Goal: Contribute content: Add original content to the website for others to see

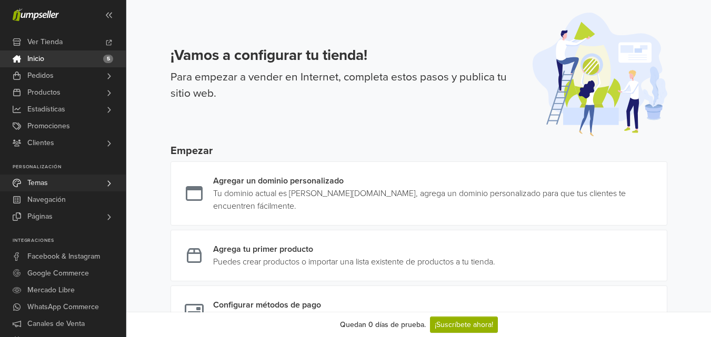
click at [66, 189] on link "Temas" at bounding box center [63, 183] width 126 height 17
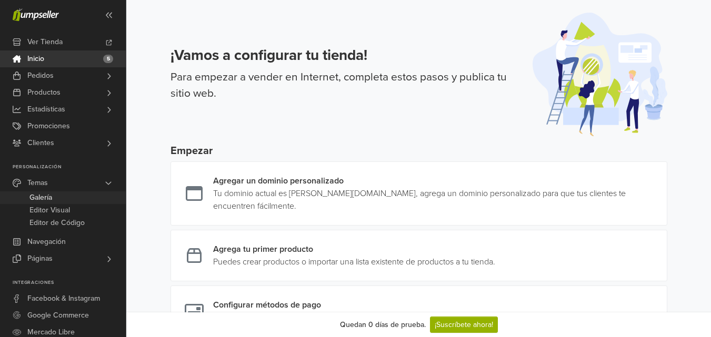
click at [66, 198] on link "Galería" at bounding box center [63, 198] width 126 height 13
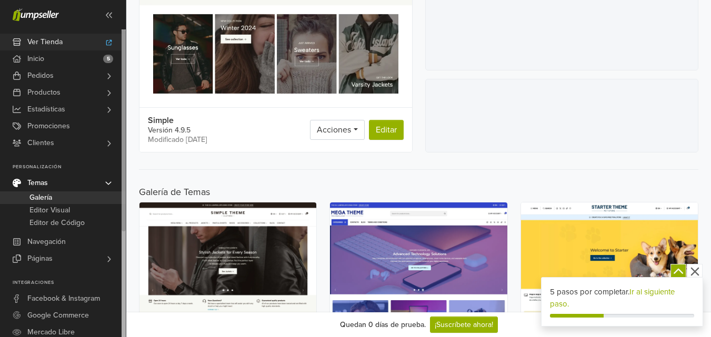
scroll to position [230, 0]
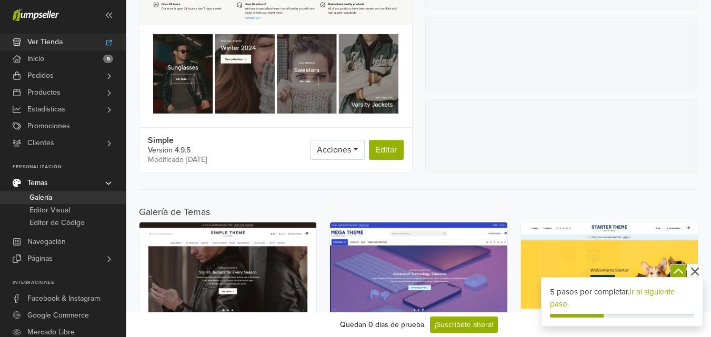
click at [73, 34] on link "Ver Tienda" at bounding box center [63, 42] width 126 height 17
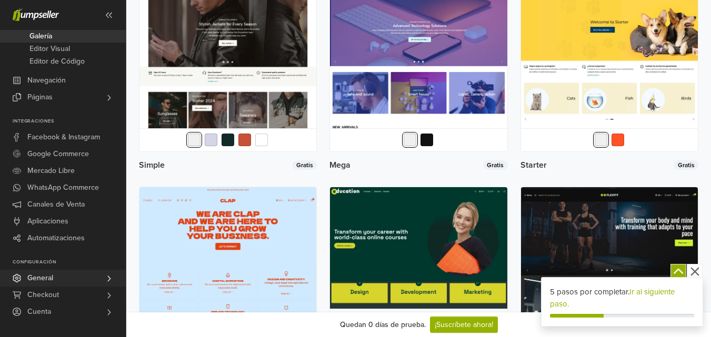
scroll to position [480, 0]
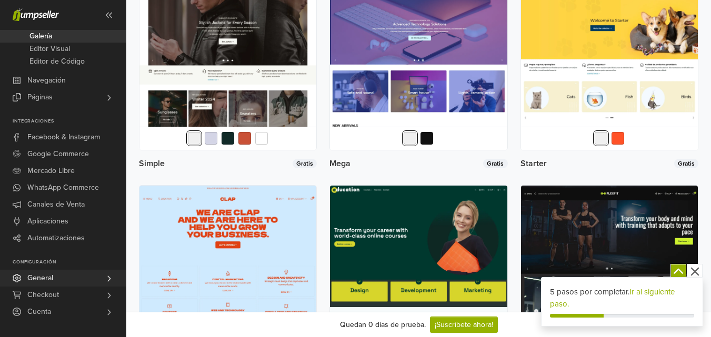
click at [79, 276] on link "General" at bounding box center [63, 278] width 126 height 17
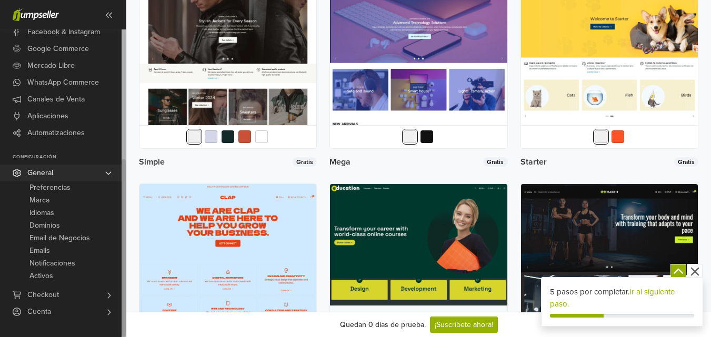
scroll to position [483, 0]
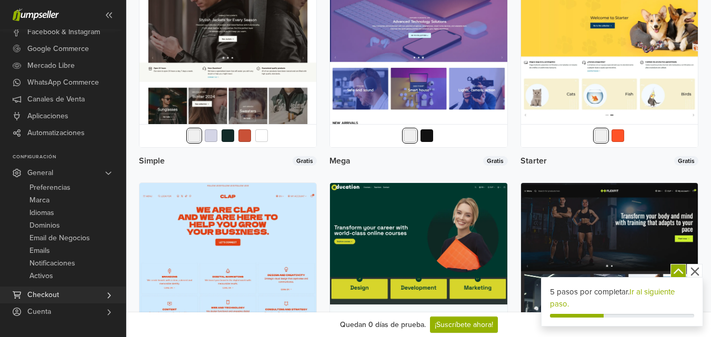
click at [68, 301] on link "Checkout" at bounding box center [63, 295] width 126 height 17
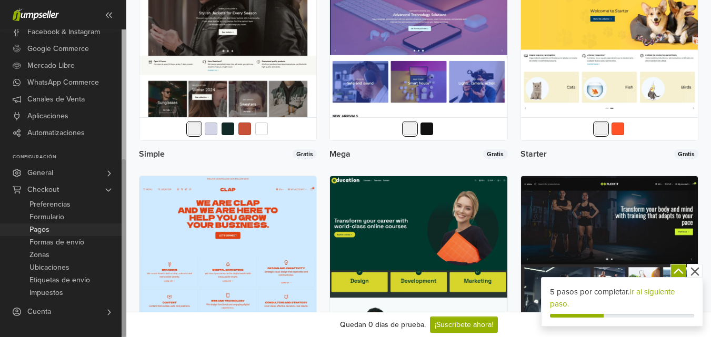
scroll to position [496, 0]
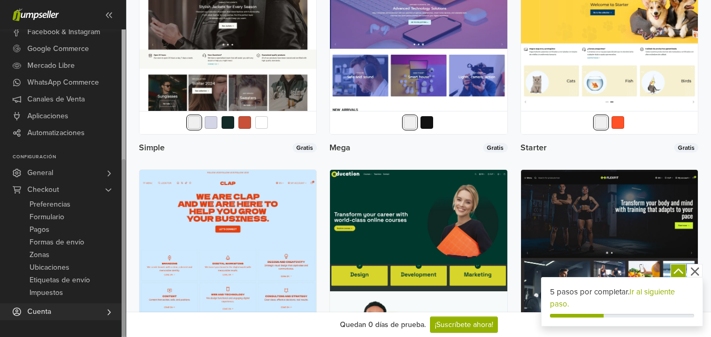
click at [80, 306] on link "Cuenta" at bounding box center [63, 312] width 126 height 17
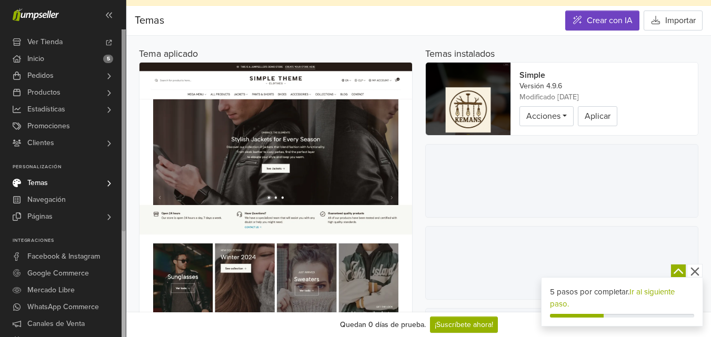
scroll to position [0, 0]
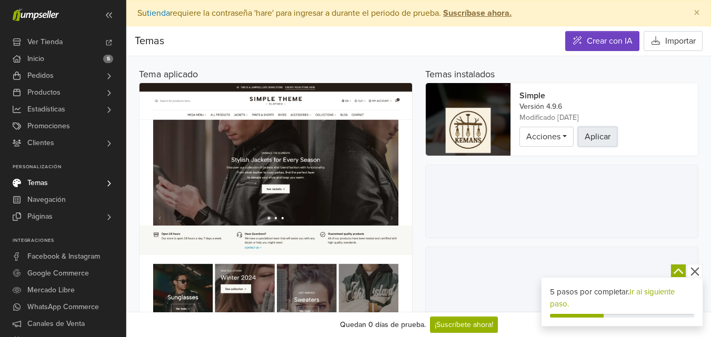
click at [592, 136] on button "Aplicar" at bounding box center [597, 137] width 39 height 20
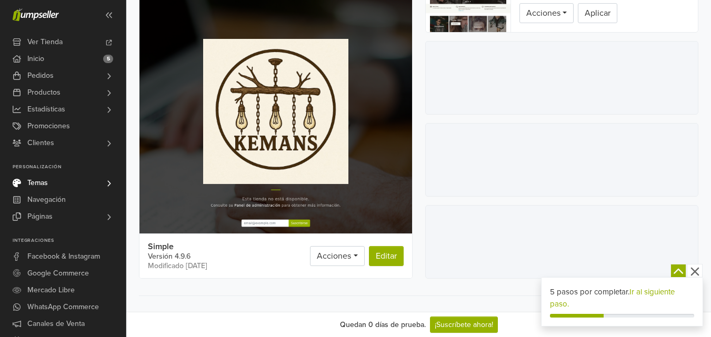
scroll to position [164, 0]
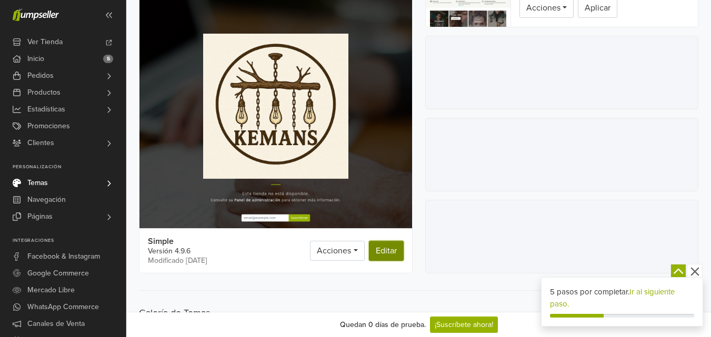
click at [384, 256] on link "Editar" at bounding box center [386, 251] width 35 height 20
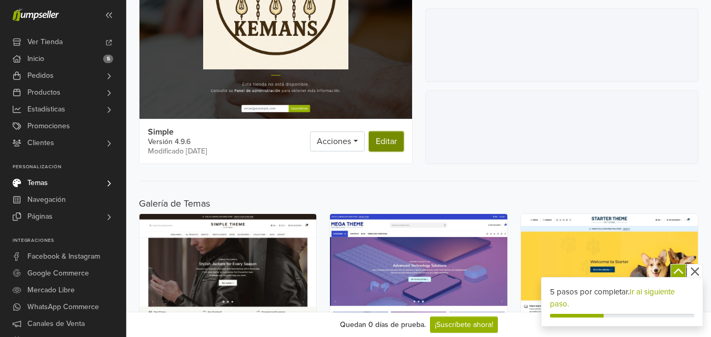
scroll to position [274, 0]
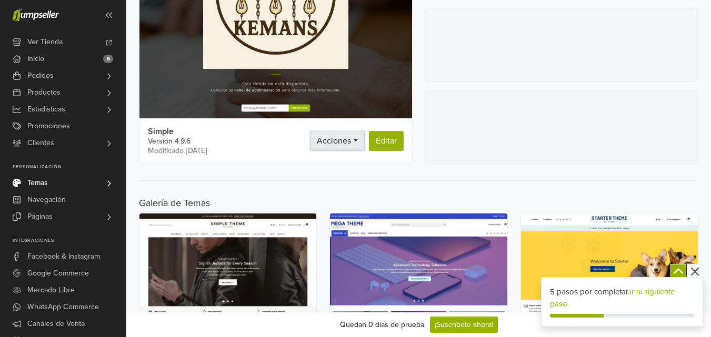
click at [347, 142] on span "Acciones" at bounding box center [334, 141] width 34 height 11
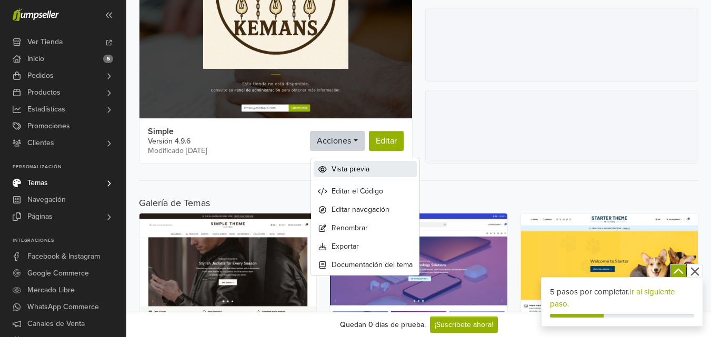
click at [361, 167] on span "Vista previa" at bounding box center [351, 169] width 38 height 11
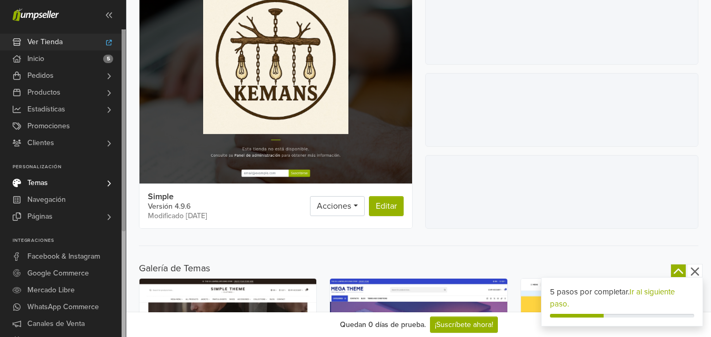
scroll to position [208, 0]
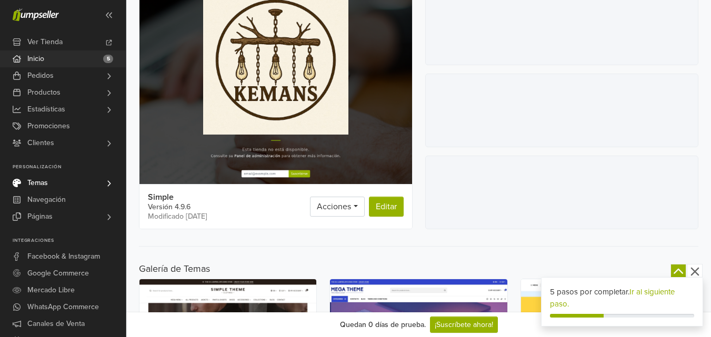
click at [52, 52] on link "Inicio 5" at bounding box center [63, 59] width 126 height 17
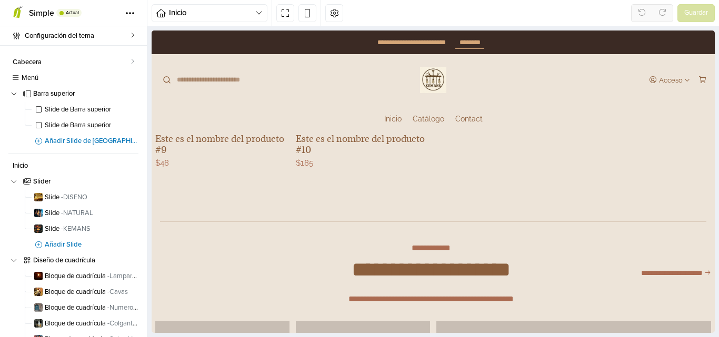
scroll to position [1564, 0]
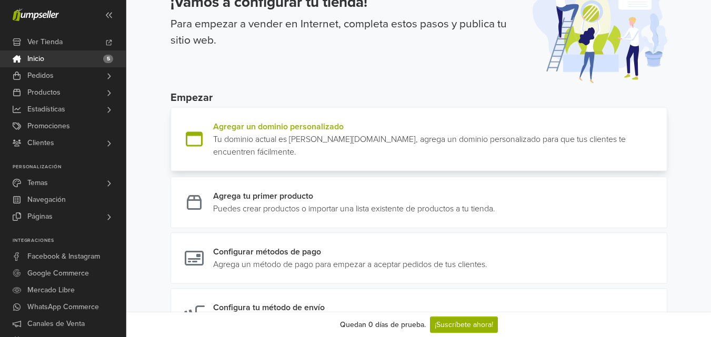
scroll to position [57, 0]
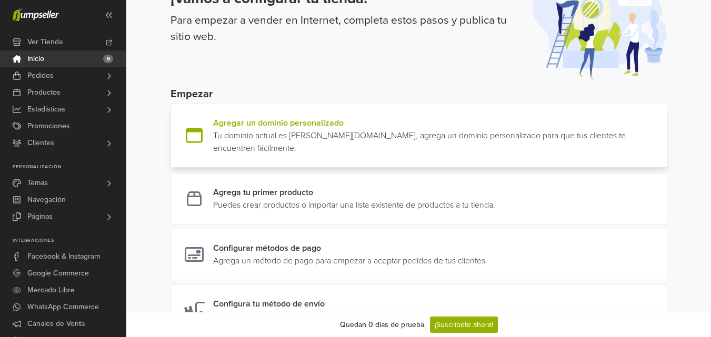
click at [663, 142] on link at bounding box center [663, 136] width 0 height 38
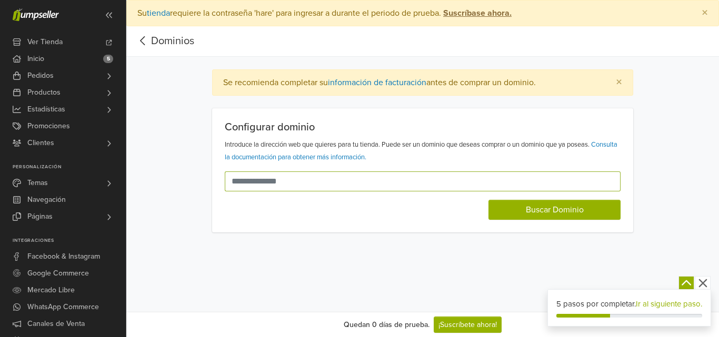
click at [295, 177] on input "text" at bounding box center [416, 182] width 383 height 20
click at [326, 182] on input "text" at bounding box center [416, 182] width 383 height 20
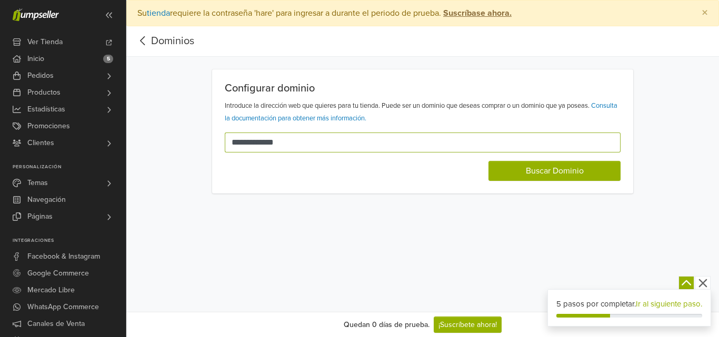
type input "**********"
click at [499, 194] on div "**********" at bounding box center [422, 156] width 593 height 312
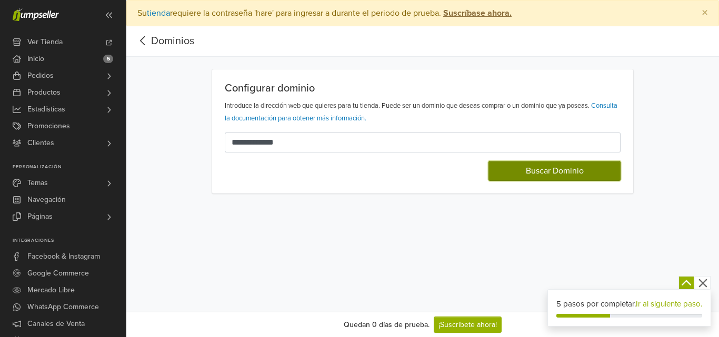
click at [553, 169] on button "Buscar Dominio" at bounding box center [555, 171] width 132 height 20
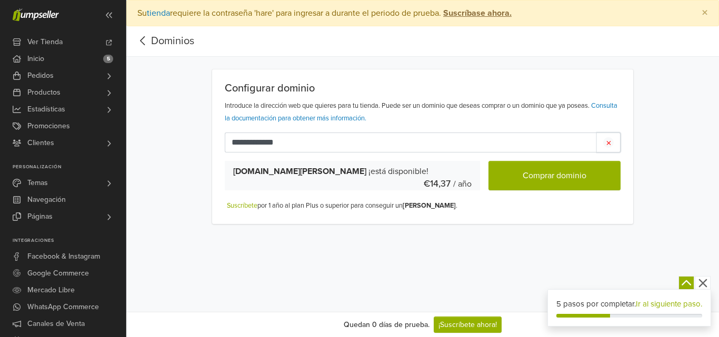
click at [608, 142] on icon "button" at bounding box center [609, 143] width 4 height 4
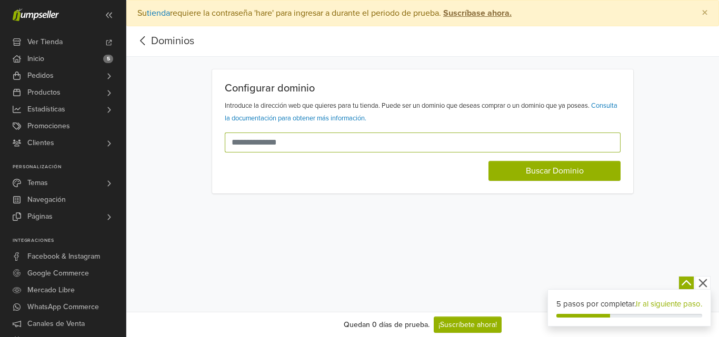
click at [331, 143] on input "text" at bounding box center [416, 143] width 383 height 20
click at [152, 35] on link "Dominios" at bounding box center [172, 41] width 43 height 13
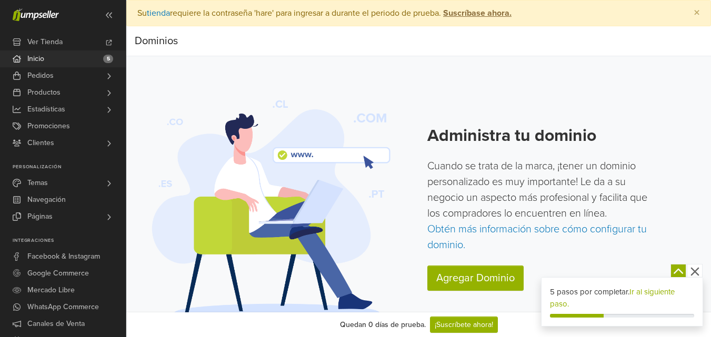
click at [66, 61] on link "Inicio 5" at bounding box center [63, 59] width 126 height 17
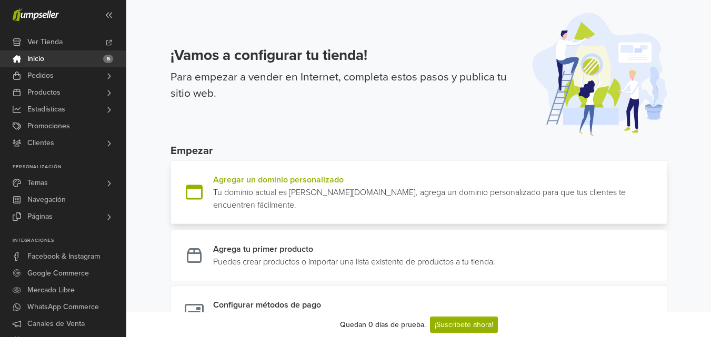
click at [663, 174] on link at bounding box center [663, 193] width 0 height 38
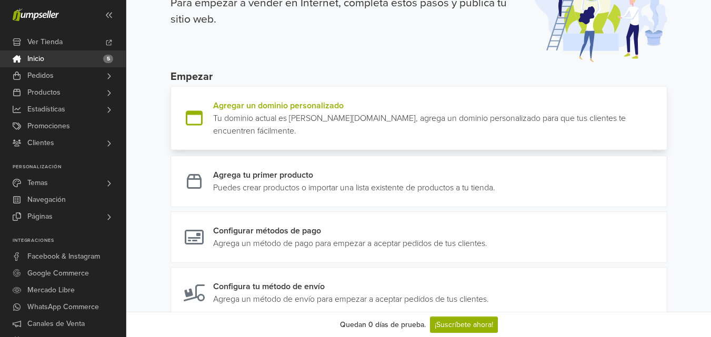
scroll to position [101, 0]
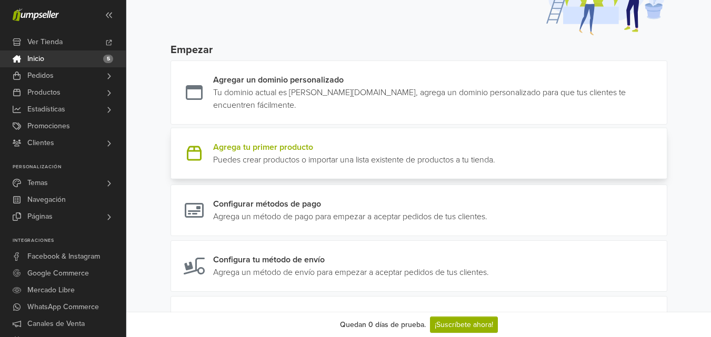
click at [495, 156] on link at bounding box center [495, 153] width 0 height 25
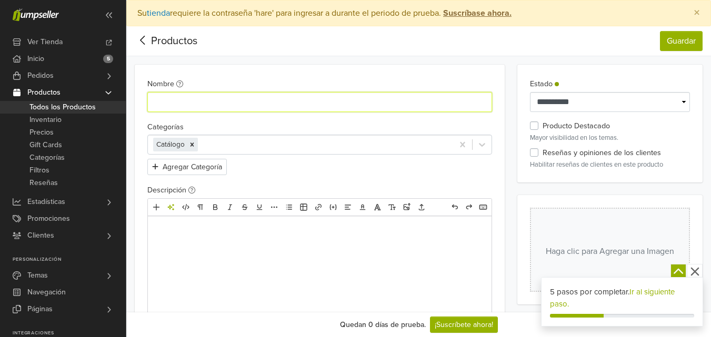
click at [276, 104] on input "Nombre" at bounding box center [319, 102] width 345 height 20
click at [192, 144] on icon "Remove [object Object]" at bounding box center [193, 145] width 4 height 4
type input "**********"
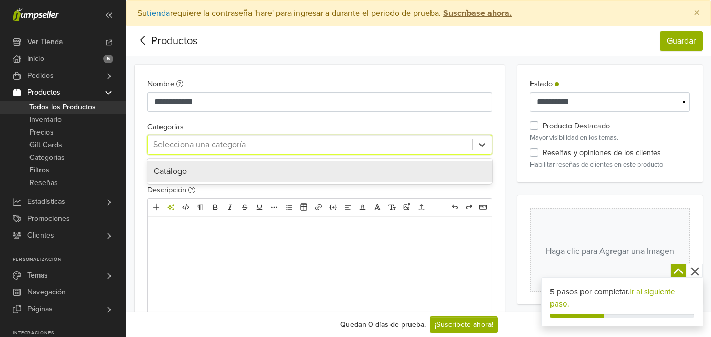
click at [192, 144] on div at bounding box center [310, 144] width 314 height 15
click at [186, 169] on span "Catálogo" at bounding box center [170, 171] width 33 height 11
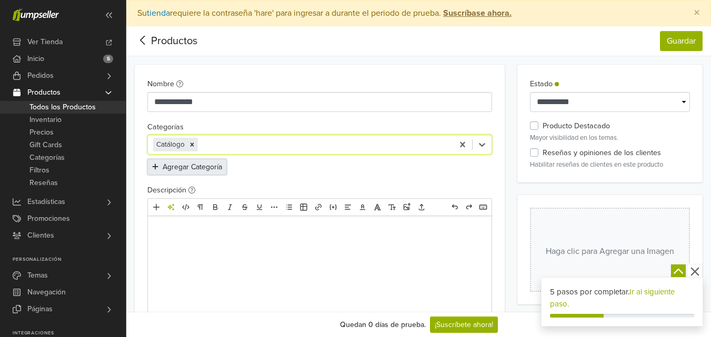
click at [211, 171] on button "Agregar Categoría" at bounding box center [186, 167] width 79 height 16
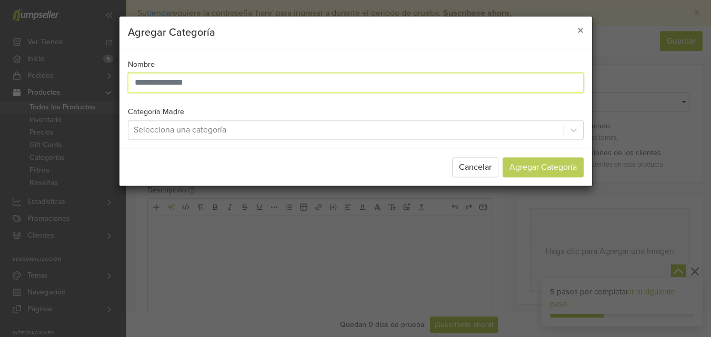
click at [214, 86] on input "text" at bounding box center [356, 83] width 456 height 20
type input "********"
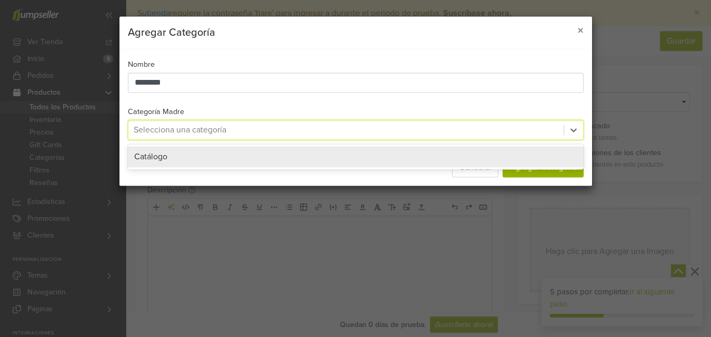
click at [462, 128] on div at bounding box center [346, 130] width 425 height 15
drag, startPoint x: 506, startPoint y: 163, endPoint x: 471, endPoint y: 104, distance: 69.2
click at [471, 104] on div "Nombre ******** Categoría Madre 1 result available. Use Up and Down to choose o…" at bounding box center [356, 99] width 473 height 98
click at [433, 145] on div "Catálogo" at bounding box center [356, 156] width 456 height 25
click at [409, 158] on div "Catálogo" at bounding box center [355, 157] width 443 height 13
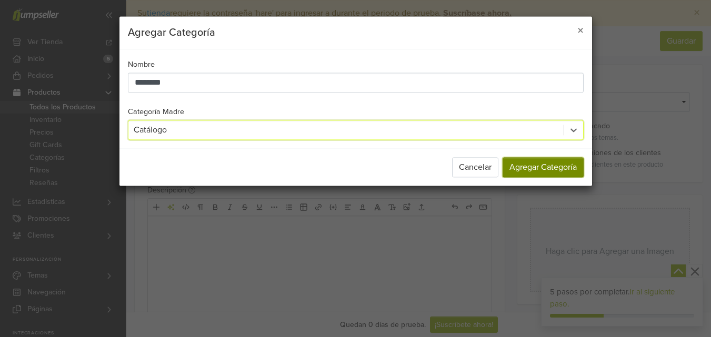
click at [535, 175] on button "Agregar Categoría" at bounding box center [543, 167] width 81 height 20
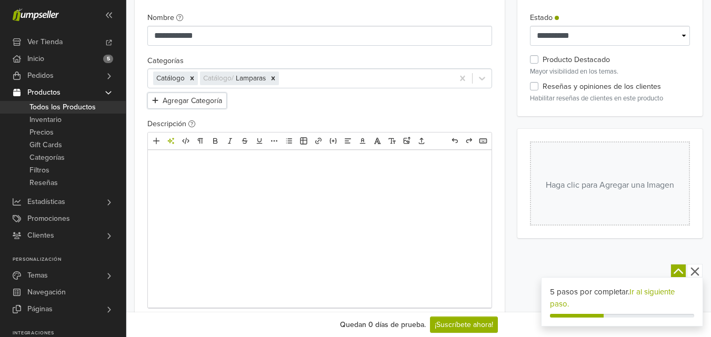
scroll to position [67, 0]
click at [240, 175] on div at bounding box center [320, 228] width 344 height 158
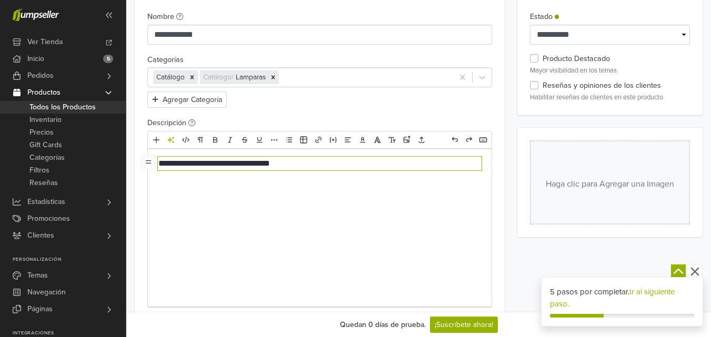
type textarea "**********"
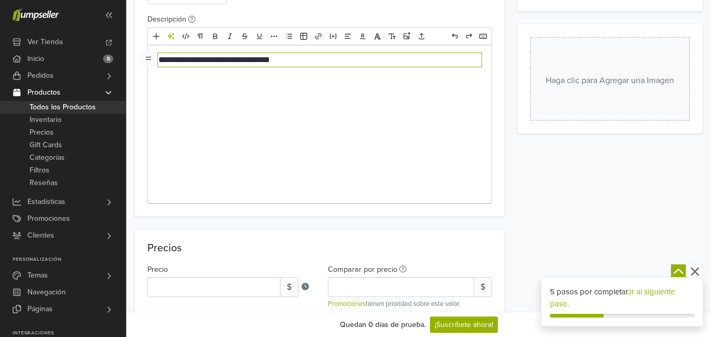
scroll to position [192, 0]
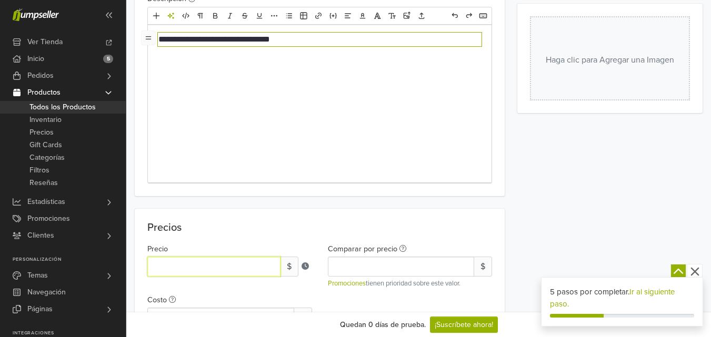
click at [199, 270] on input "*" at bounding box center [213, 267] width 133 height 20
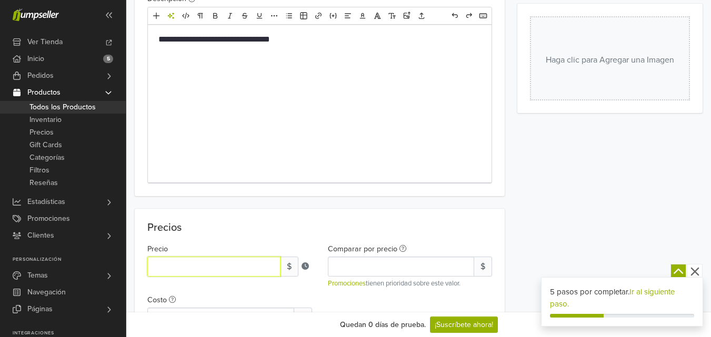
type input "*"
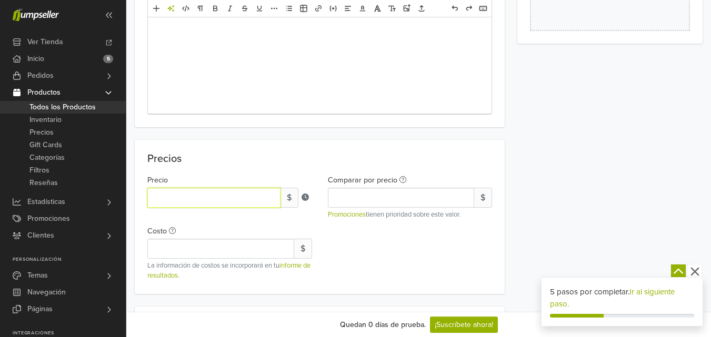
scroll to position [291, 0]
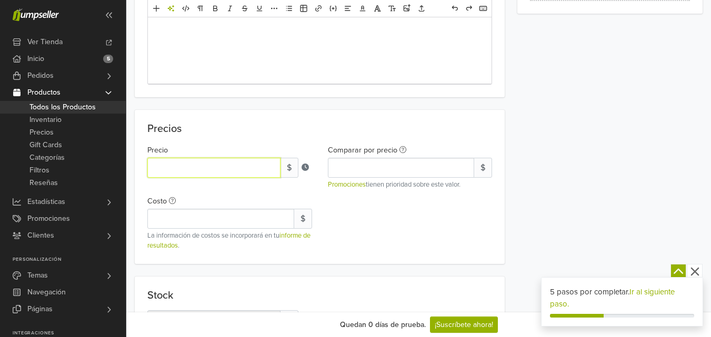
type input "*****"
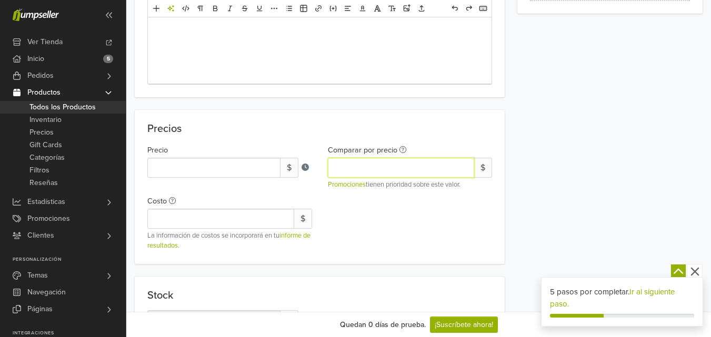
click at [385, 176] on input "Comparar por precio" at bounding box center [401, 168] width 147 height 20
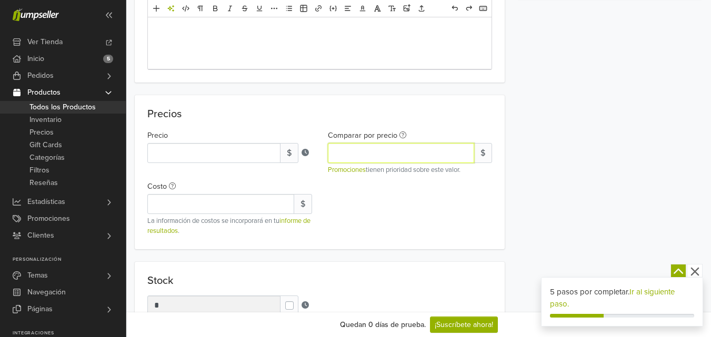
scroll to position [309, 0]
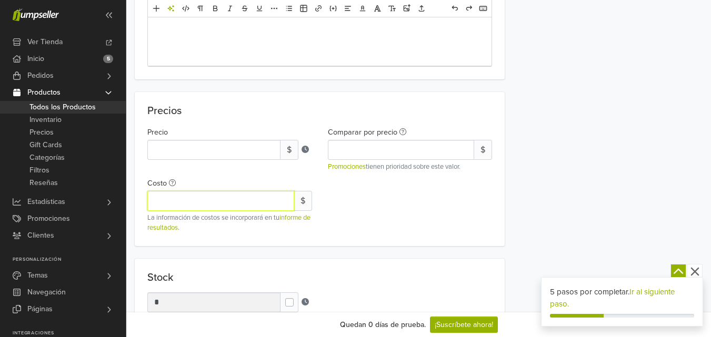
click at [241, 207] on input "Costo" at bounding box center [220, 201] width 147 height 20
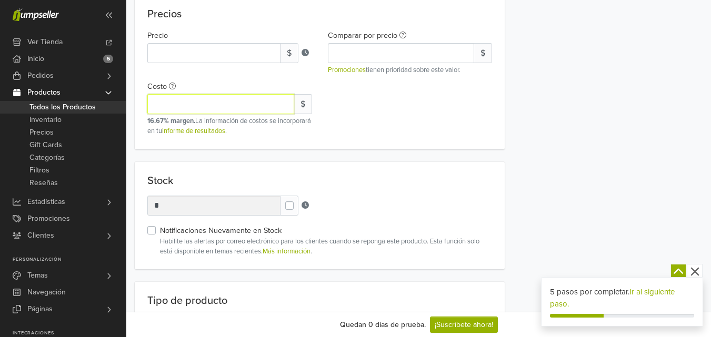
scroll to position [414, 0]
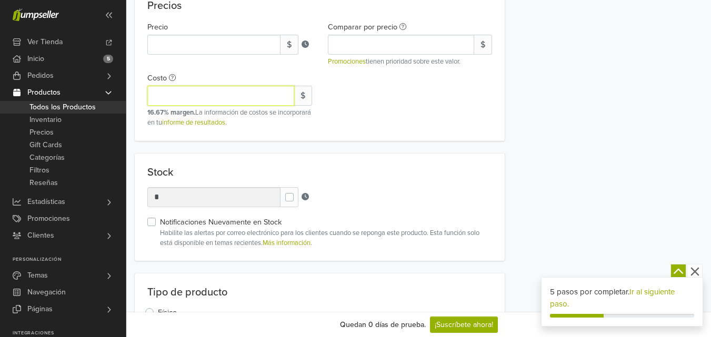
type input "*****"
click at [271, 186] on div "Stock Stock Units * Notificaciones Nuevamente en Stock Habilite las alertas por…" at bounding box center [320, 207] width 370 height 107
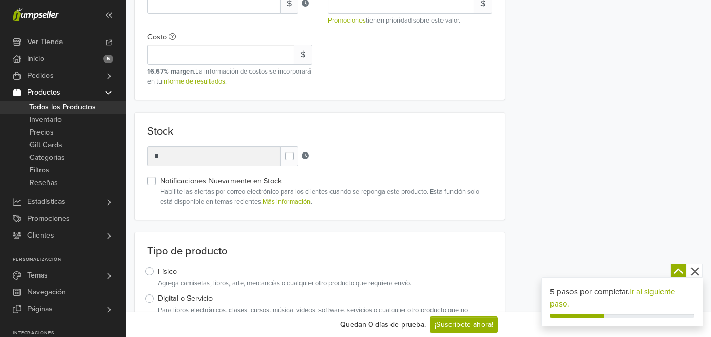
scroll to position [456, 0]
click at [298, 151] on label at bounding box center [298, 151] width 0 height 0
type input "*"
click at [226, 154] on input "*" at bounding box center [213, 156] width 133 height 20
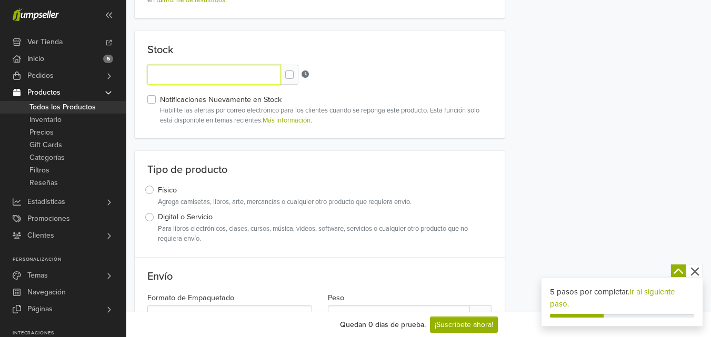
scroll to position [538, 0]
type input "*"
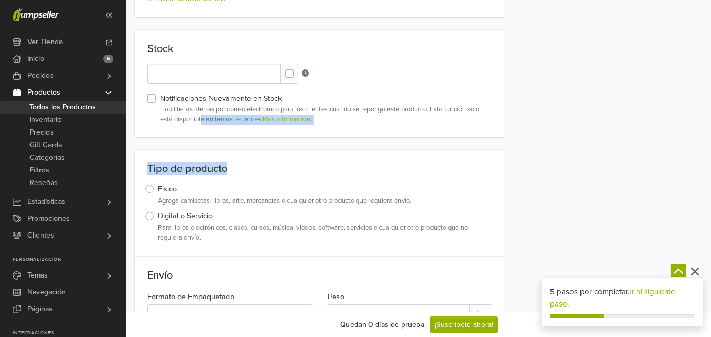
drag, startPoint x: 324, startPoint y: 171, endPoint x: 200, endPoint y: 117, distance: 134.7
click at [200, 117] on div "**********" at bounding box center [320, 306] width 370 height 1558
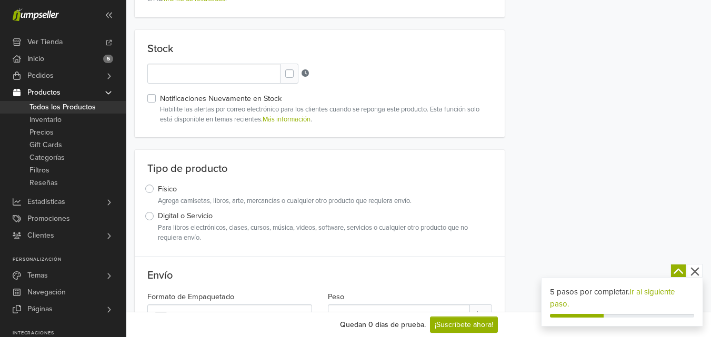
click at [160, 97] on label "Notificaciones Nuevamente en Stock" at bounding box center [221, 99] width 122 height 12
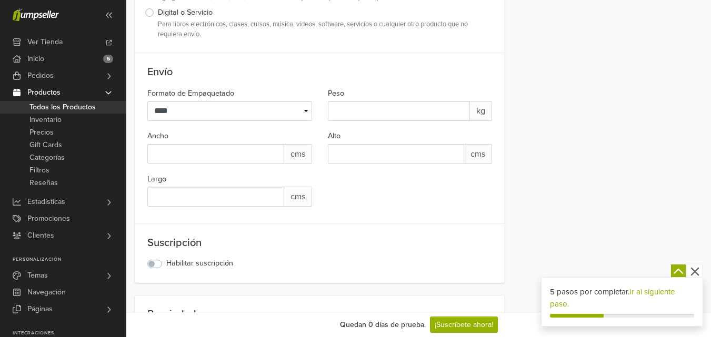
scroll to position [764, 0]
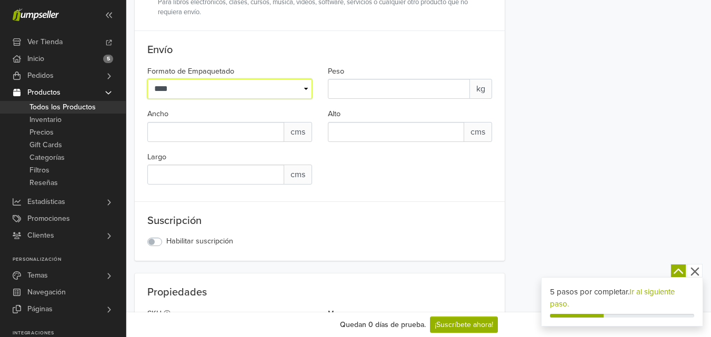
click at [254, 87] on select "**** ********" at bounding box center [229, 89] width 165 height 20
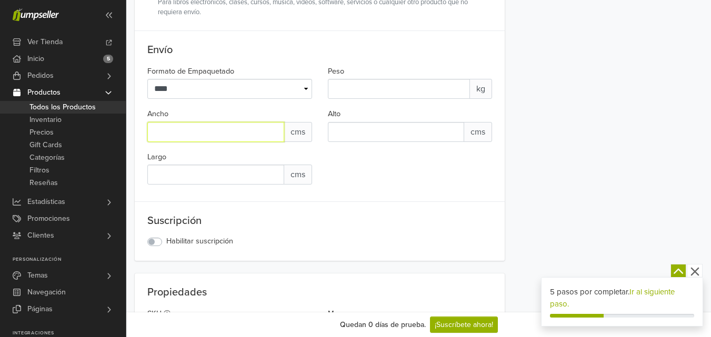
click at [228, 127] on input "*" at bounding box center [215, 132] width 137 height 20
type input "*"
type input "**"
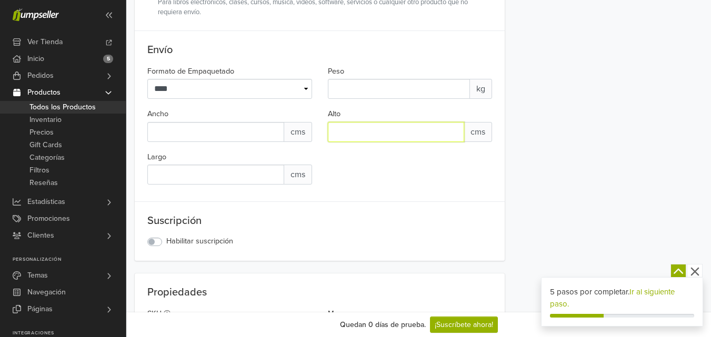
click at [352, 135] on input "*" at bounding box center [396, 132] width 137 height 20
type input "**"
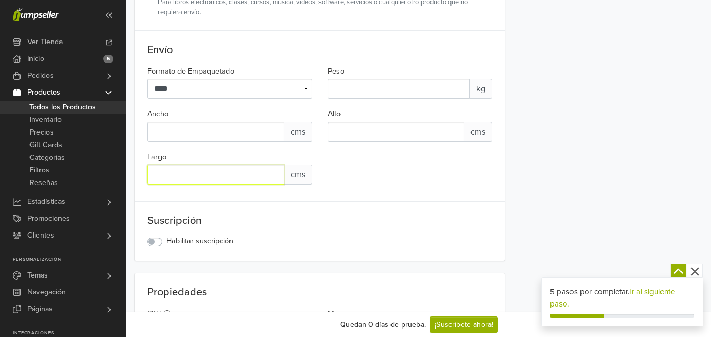
click at [238, 180] on input "*" at bounding box center [215, 175] width 137 height 20
type input "*"
type input "**"
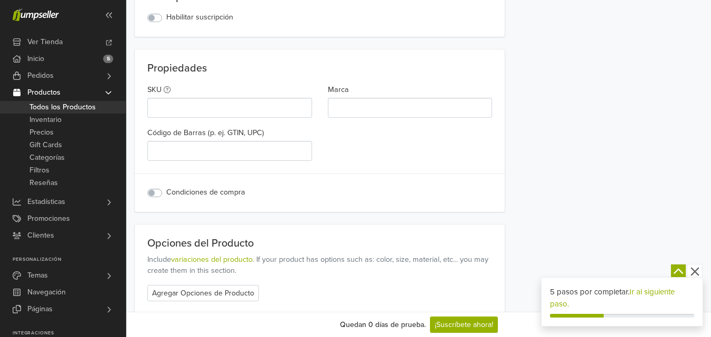
scroll to position [1001, 0]
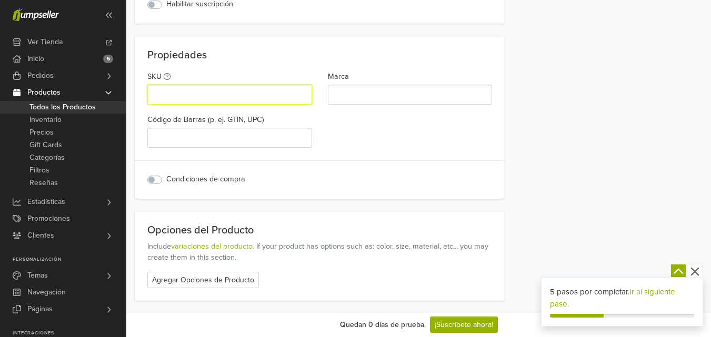
click at [182, 104] on input "SKU" at bounding box center [229, 95] width 165 height 20
type input "***"
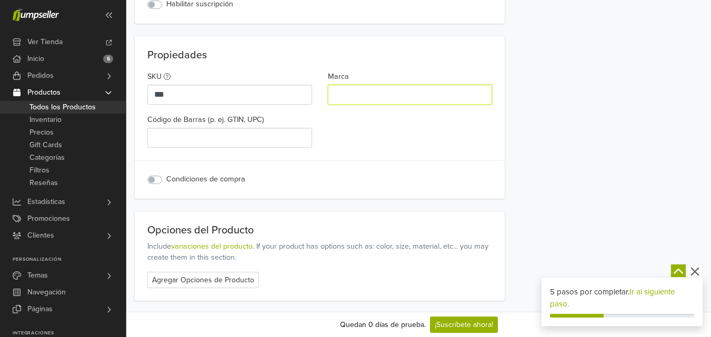
click at [360, 100] on input "Marca" at bounding box center [410, 95] width 165 height 20
type input "**********"
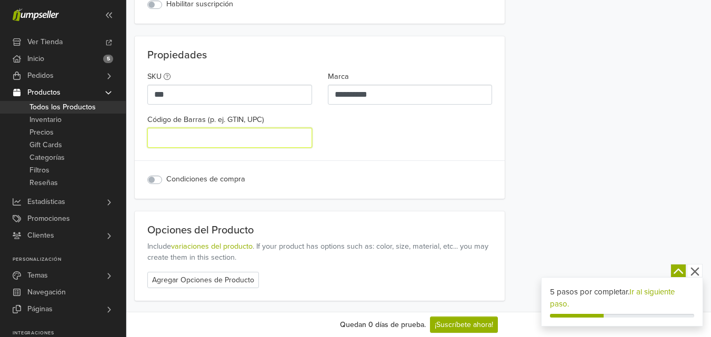
click at [188, 139] on input "Código [PERSON_NAME] (p. ej. GTIN, UPC)" at bounding box center [229, 138] width 165 height 20
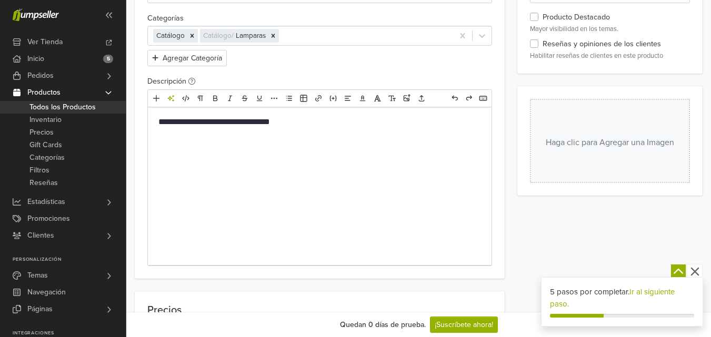
scroll to position [122, 0]
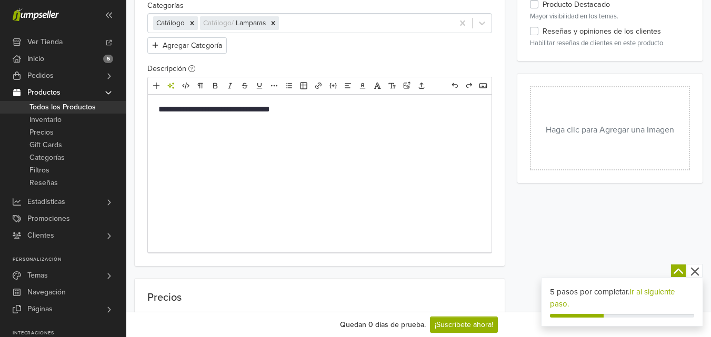
click at [587, 91] on button "Haga clic para Agregar una Imagen" at bounding box center [610, 128] width 160 height 84
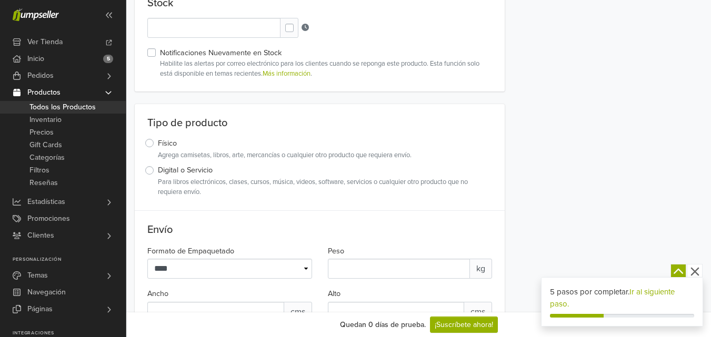
scroll to position [661, 0]
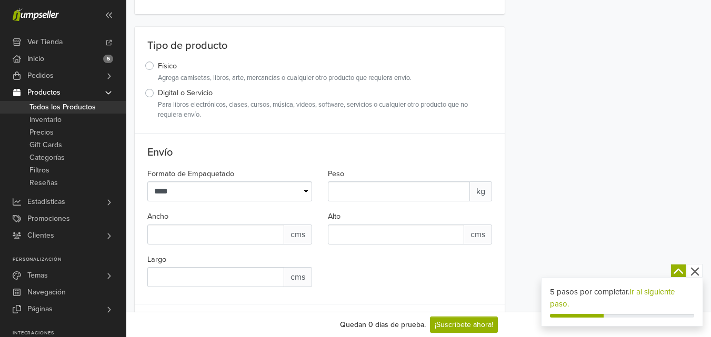
click at [648, 293] on link "Ir al siguiente paso." at bounding box center [612, 298] width 125 height 22
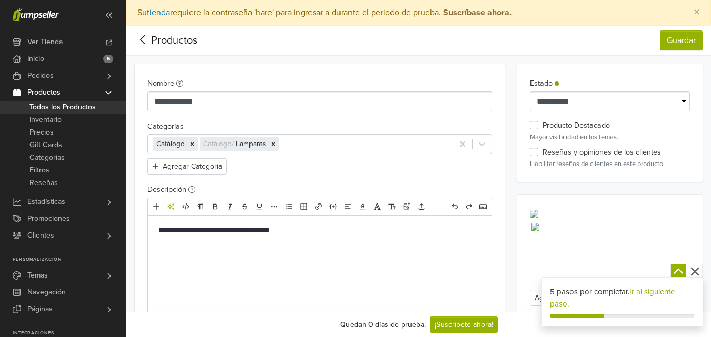
scroll to position [0, 0]
click at [664, 37] on button "Guardar" at bounding box center [681, 41] width 43 height 20
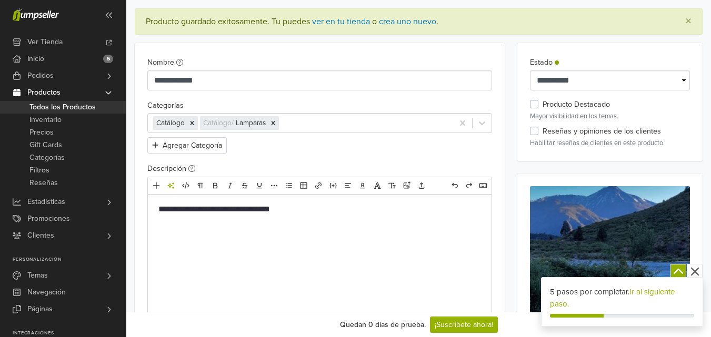
scroll to position [57, 0]
click at [353, 21] on link "ver en tu tienda" at bounding box center [341, 21] width 58 height 11
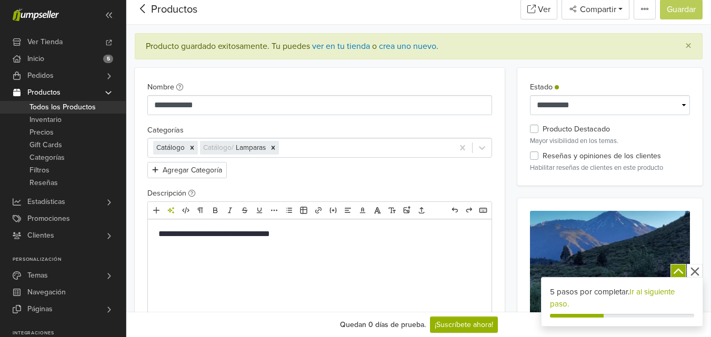
scroll to position [0, 0]
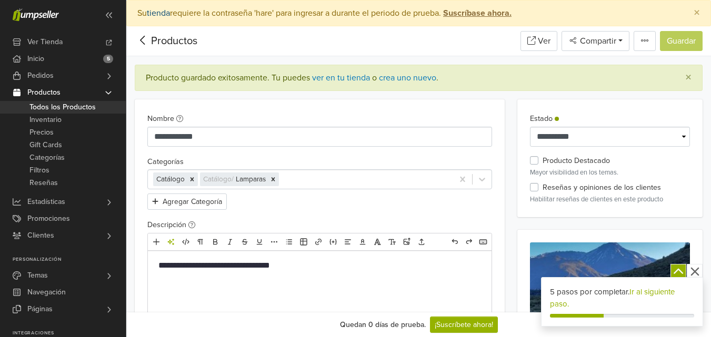
click at [170, 14] on link "tienda" at bounding box center [158, 13] width 23 height 11
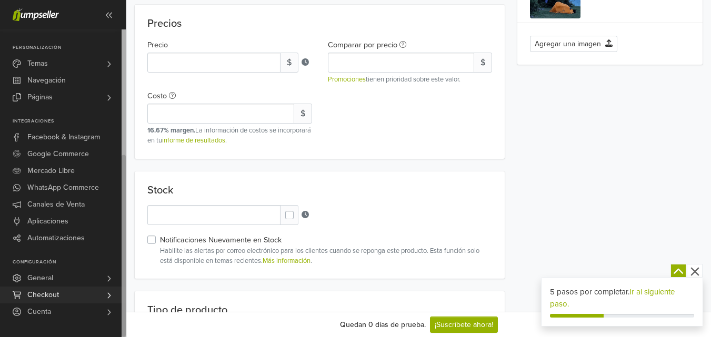
scroll to position [433, 0]
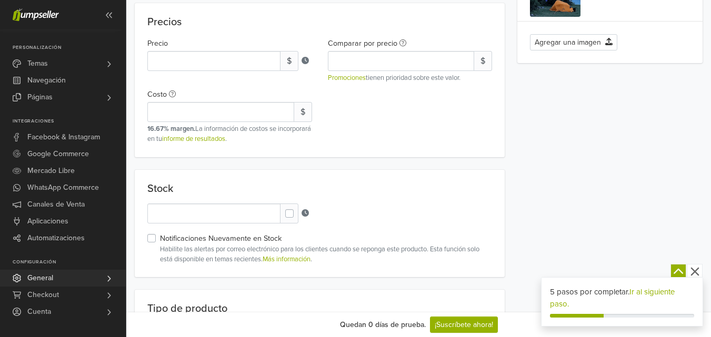
click at [79, 282] on link "General" at bounding box center [63, 278] width 126 height 17
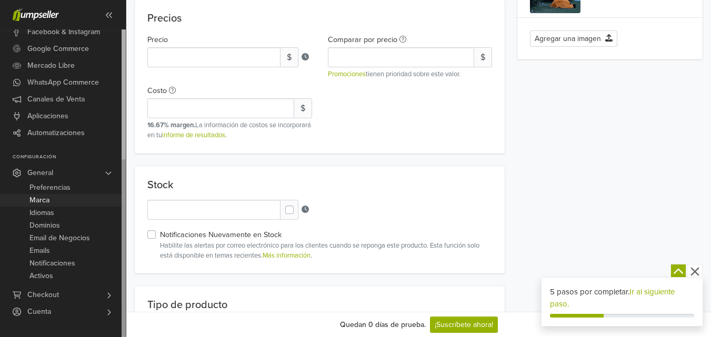
scroll to position [438, 0]
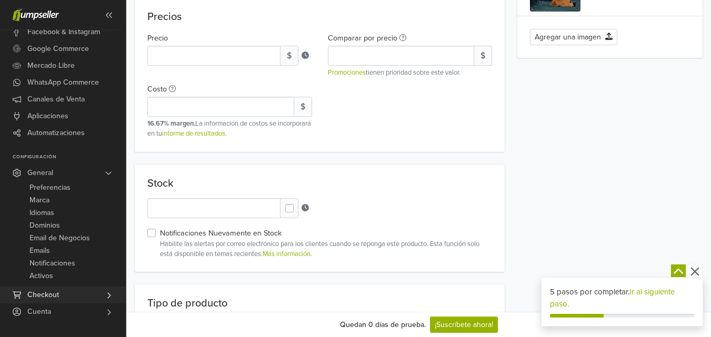
click at [90, 302] on link "Checkout" at bounding box center [63, 295] width 126 height 17
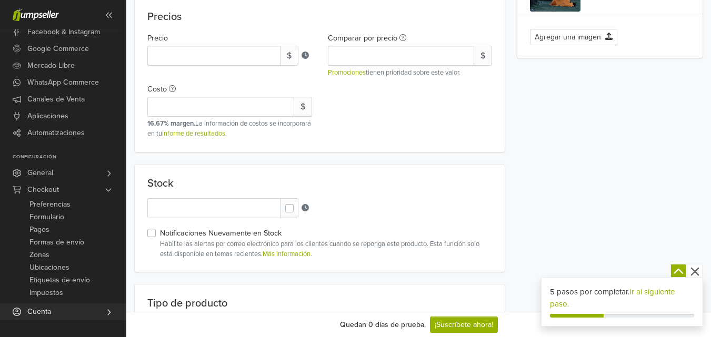
click at [70, 309] on link "Cuenta" at bounding box center [63, 312] width 126 height 17
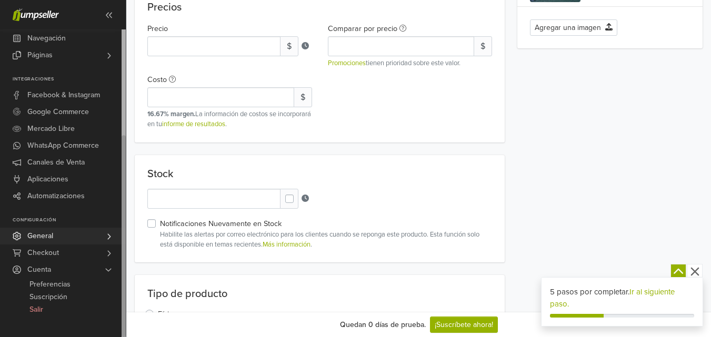
scroll to position [448, 0]
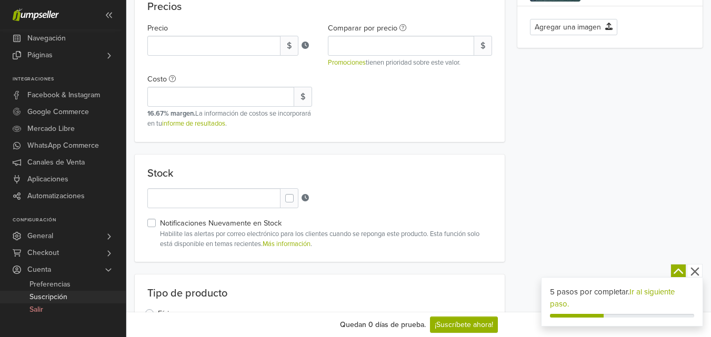
click at [62, 294] on span "Suscripción" at bounding box center [48, 297] width 38 height 13
